Goal: Find specific page/section: Find specific page/section

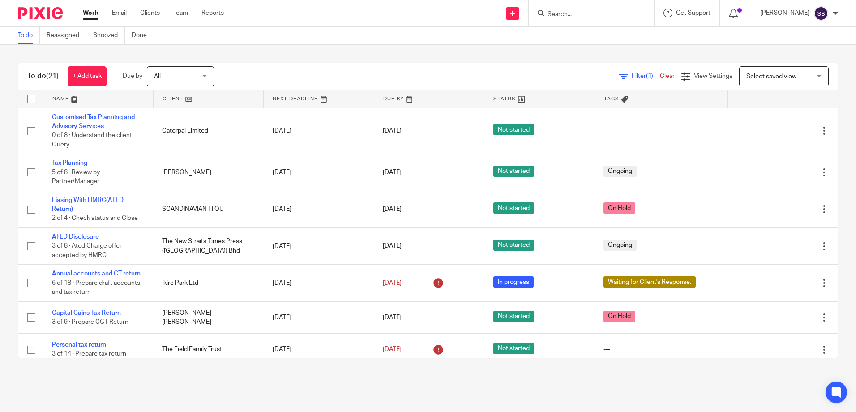
click at [254, 47] on div "To do (21) + Add task Due by All All [DATE] [DATE] This week Next week This mon…" at bounding box center [428, 210] width 856 height 331
click at [568, 14] on input "Search" at bounding box center [586, 15] width 81 height 8
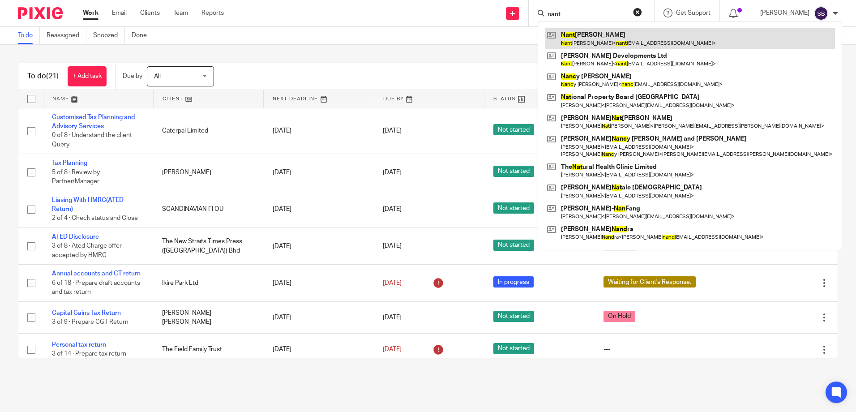
type input "nant"
click at [628, 41] on link at bounding box center [690, 38] width 290 height 21
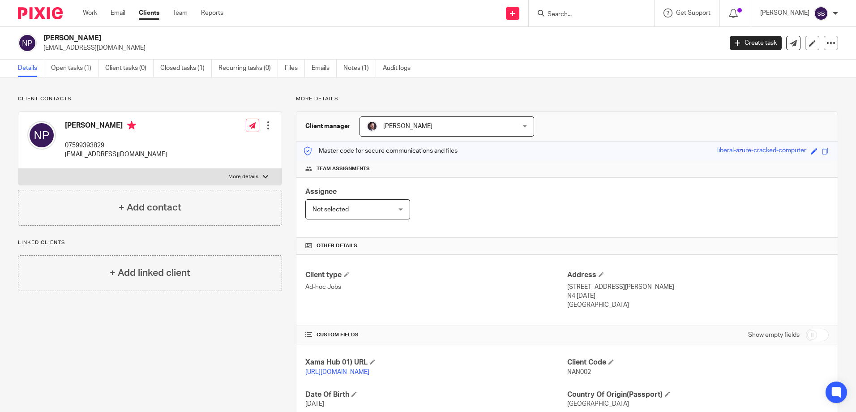
click at [587, 14] on input "Search" at bounding box center [586, 15] width 81 height 8
drag, startPoint x: 600, startPoint y: 301, endPoint x: 551, endPoint y: 287, distance: 51.5
click at [551, 287] on div "Client type Ad-hoc Jobs Address 2 BURGOYNE ROAD, LONDON N4 1AD United Kingdom" at bounding box center [566, 290] width 541 height 72
click at [551, 287] on p "Ad-hoc Jobs" at bounding box center [435, 286] width 261 height 9
drag, startPoint x: 562, startPoint y: 288, endPoint x: 607, endPoint y: 307, distance: 49.4
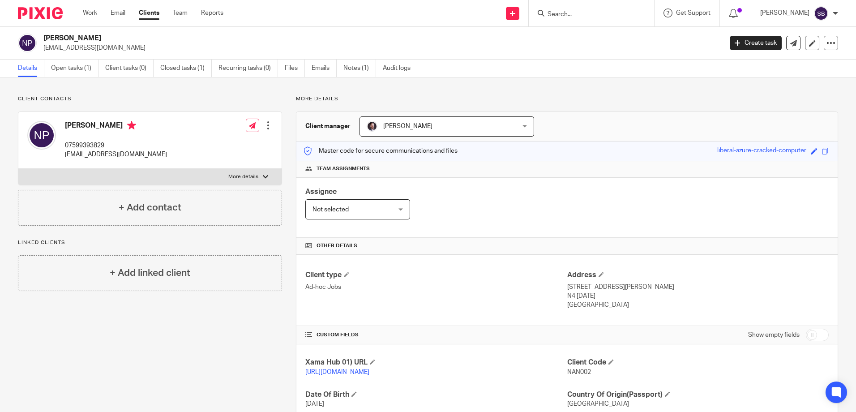
click at [607, 307] on div "Client type Ad-hoc Jobs Address 2 BURGOYNE ROAD, LONDON N4 1AD United Kingdom" at bounding box center [566, 290] width 541 height 72
click at [607, 307] on p "United Kingdom" at bounding box center [697, 304] width 261 height 9
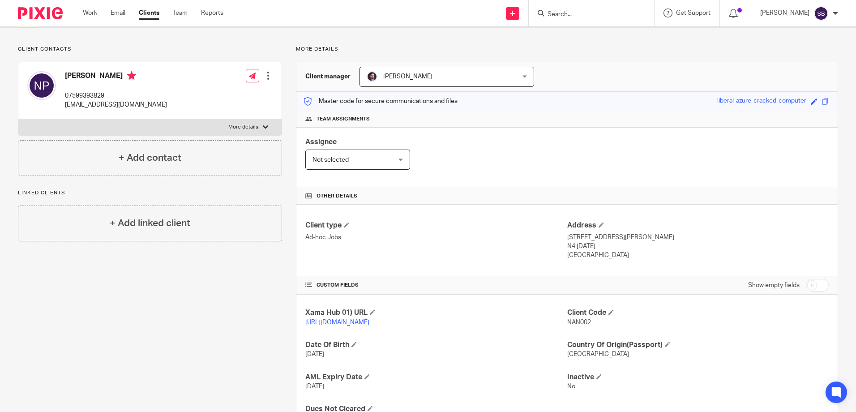
scroll to position [102, 0]
